Goal: Information Seeking & Learning: Check status

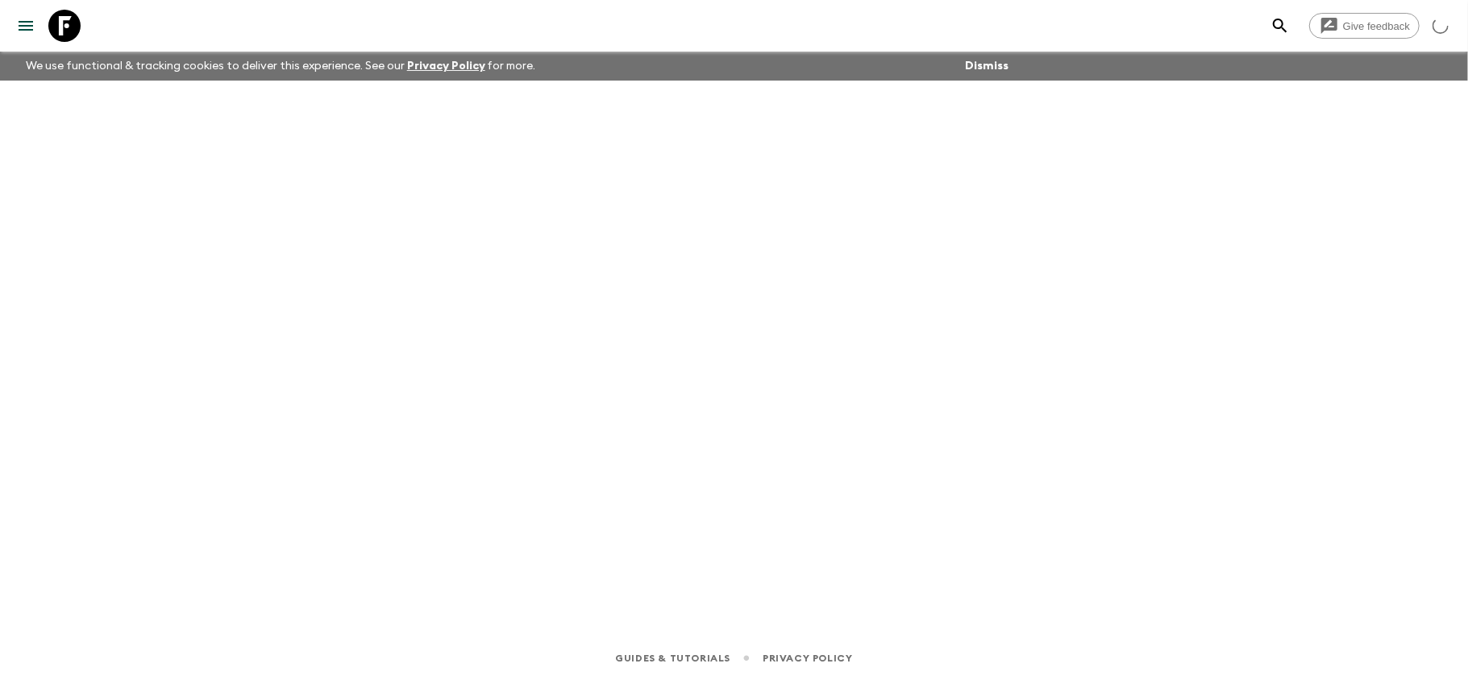
click at [72, 20] on icon at bounding box center [64, 26] width 32 height 32
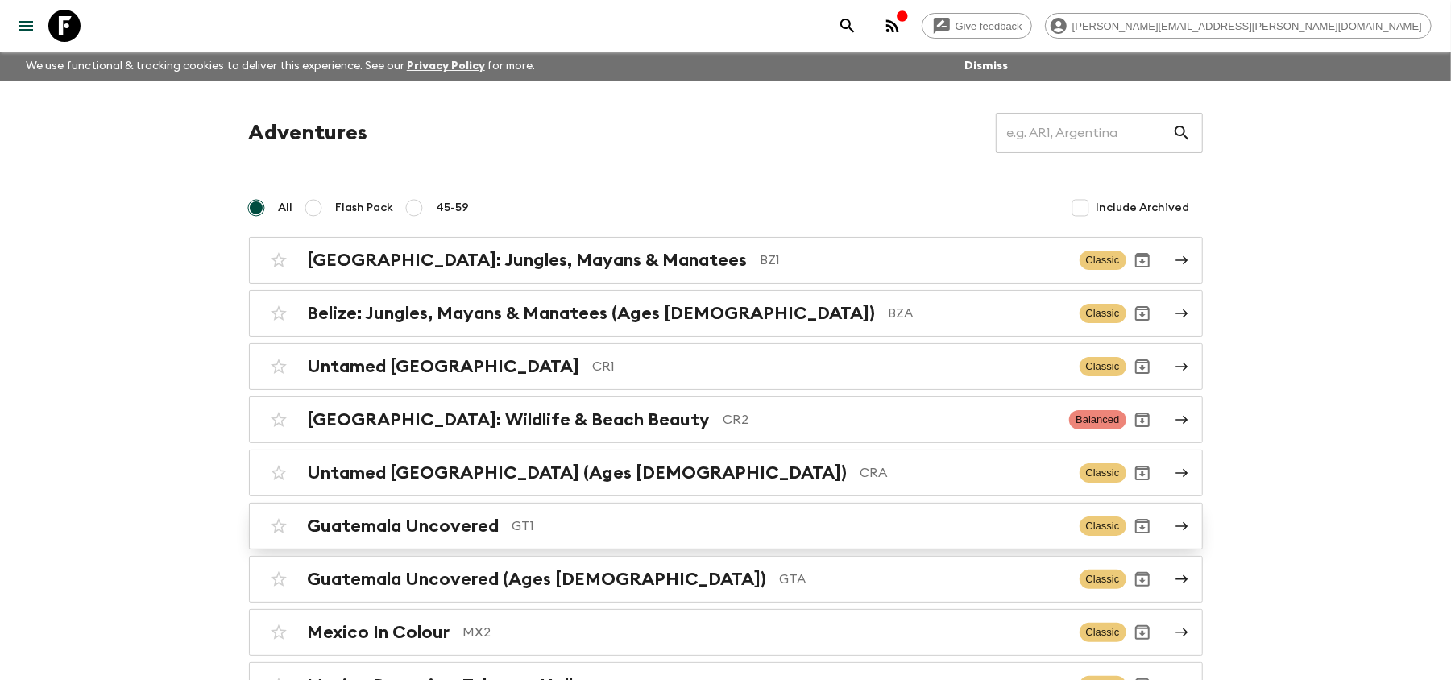
click at [391, 524] on h2 "Guatemala Uncovered" at bounding box center [404, 526] width 192 height 21
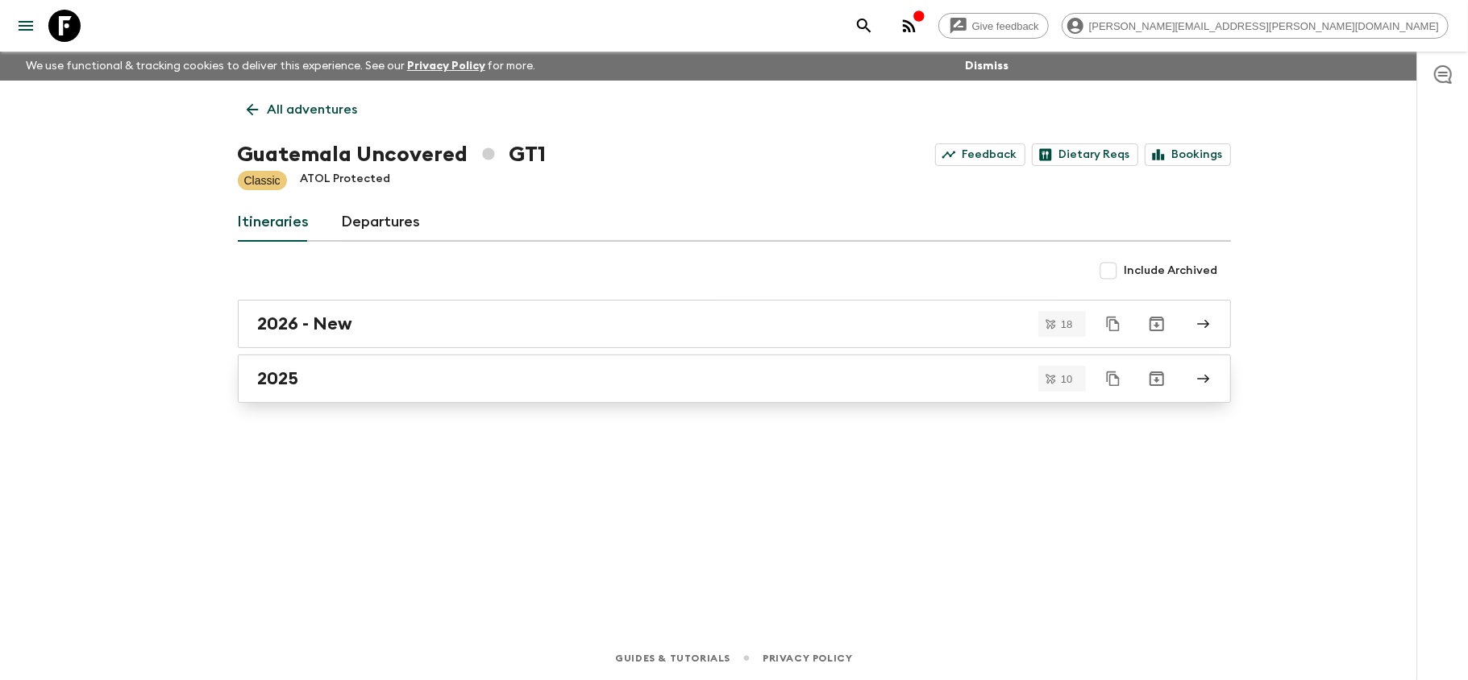
click at [342, 387] on div "2025" at bounding box center [719, 378] width 922 height 21
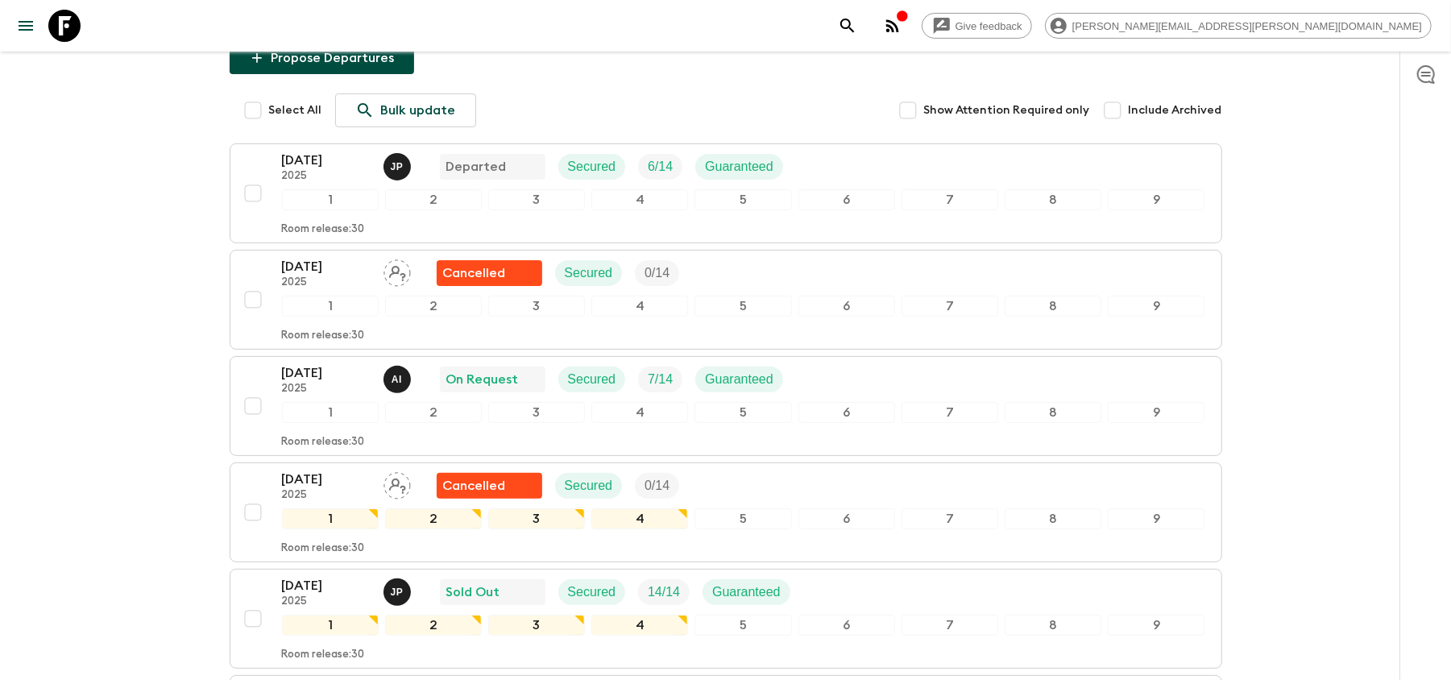
scroll to position [214, 0]
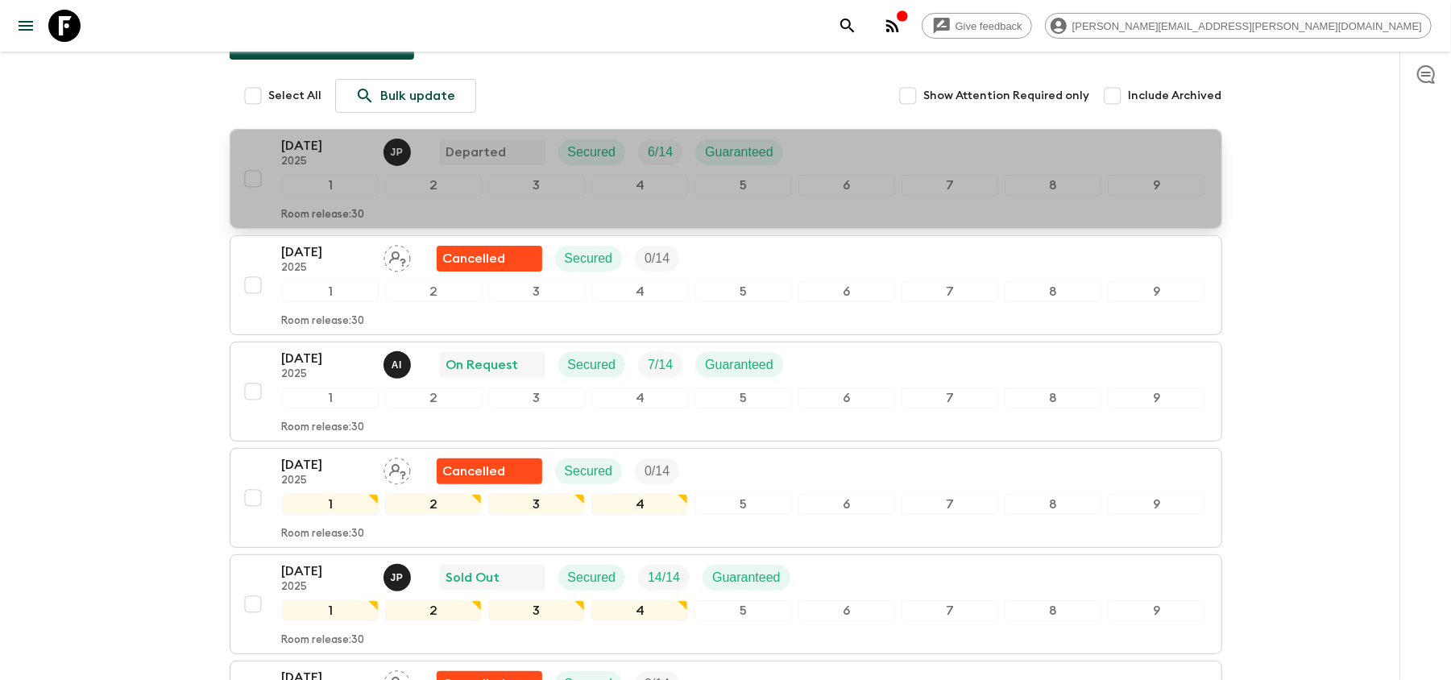
click at [274, 140] on div "20 Sep 2025 2025 J P Departed Secured 6 / 14 Guaranteed 1 2 3 4 5 6 7 8 9 Room …" at bounding box center [721, 178] width 969 height 85
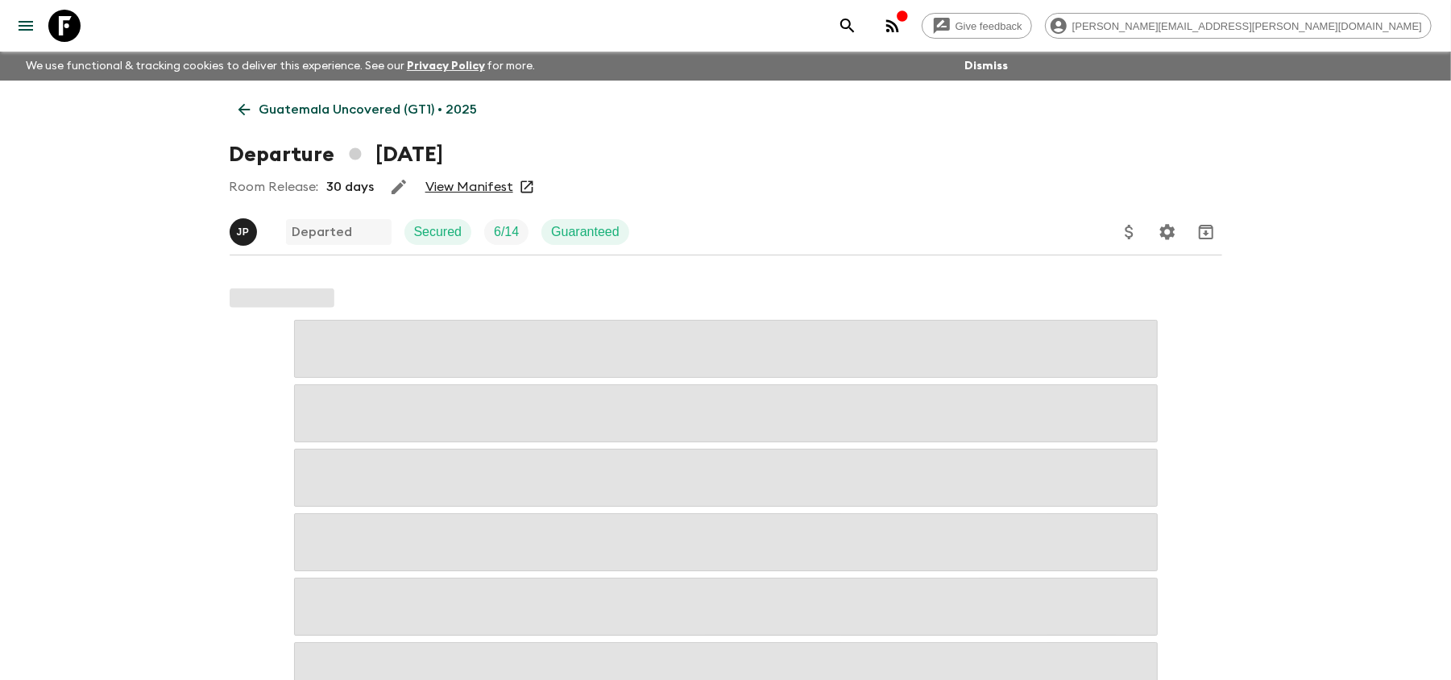
click at [488, 200] on div "Room Release: 30 days View Manifest" at bounding box center [726, 187] width 993 height 32
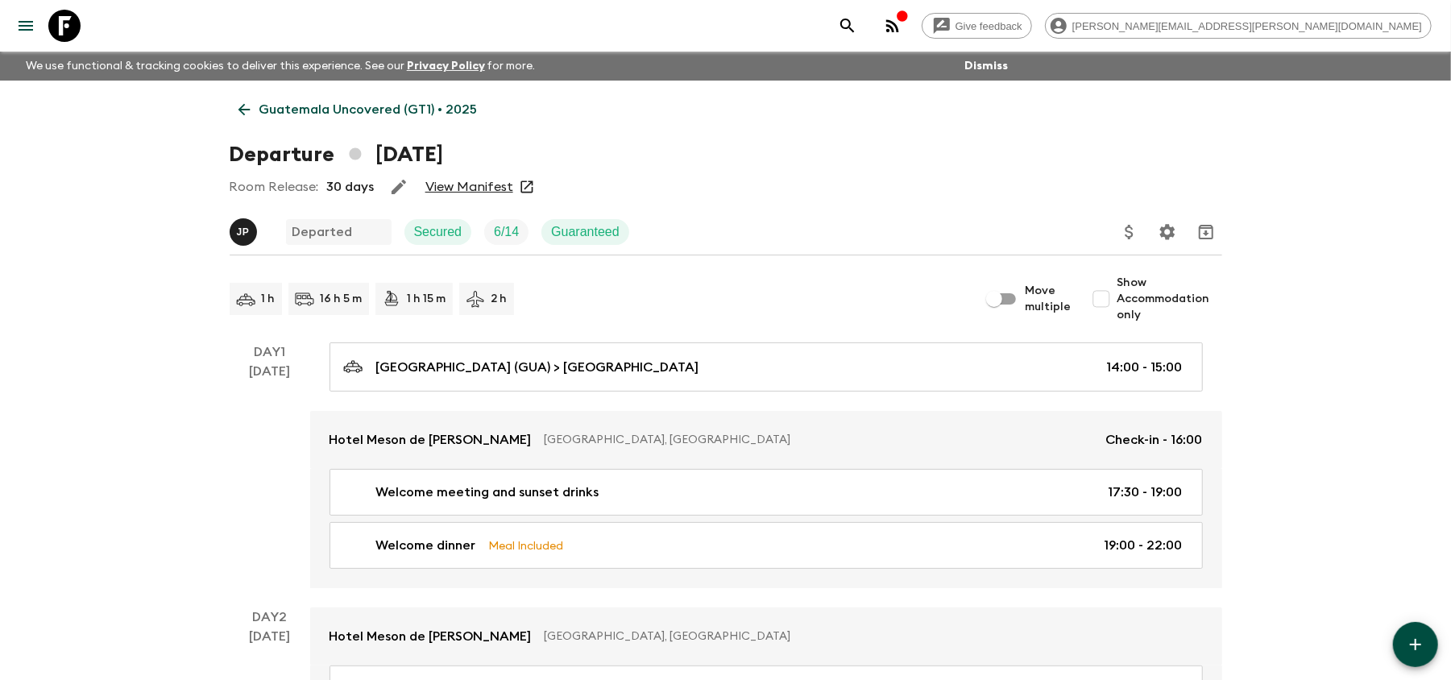
click at [496, 189] on link "View Manifest" at bounding box center [470, 187] width 88 height 16
